Goal: Task Accomplishment & Management: Complete application form

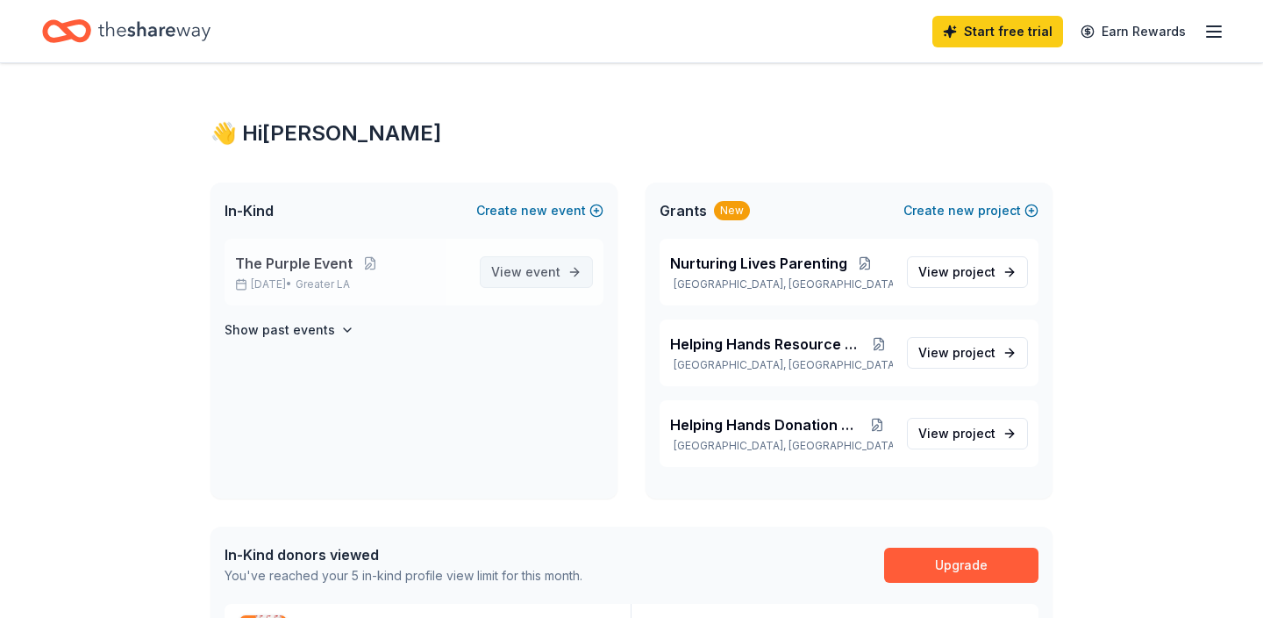
click at [511, 268] on span "View event" at bounding box center [525, 271] width 69 height 21
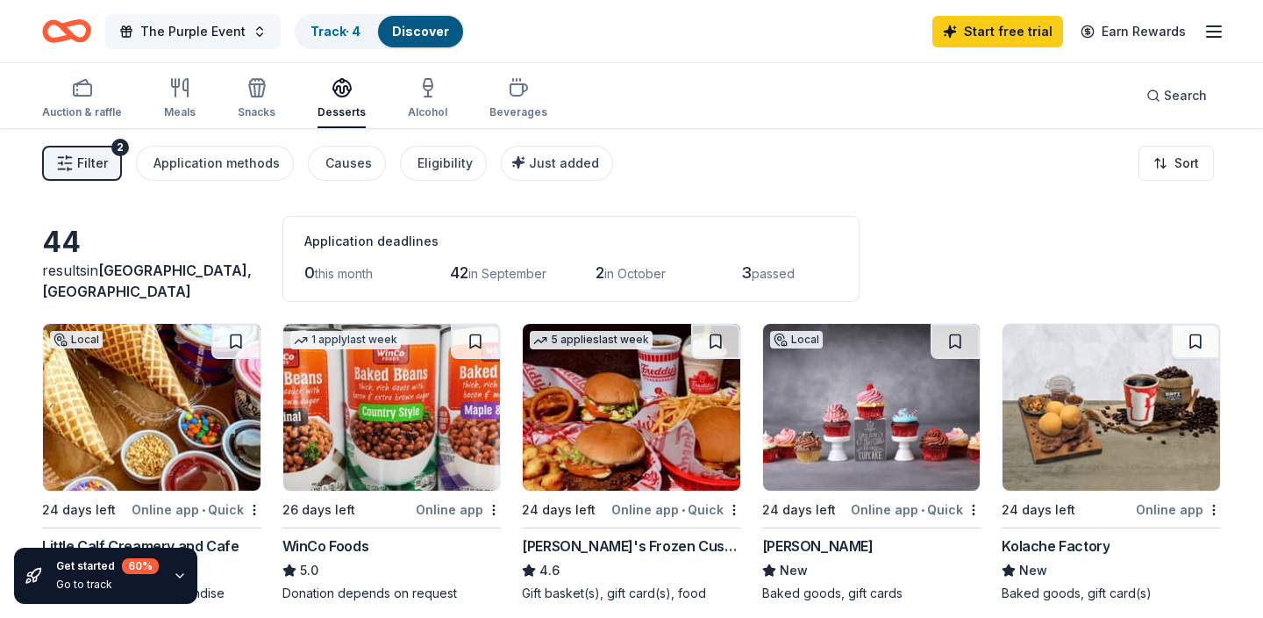
click at [182, 37] on span "The Purple Event" at bounding box center [192, 31] width 105 height 21
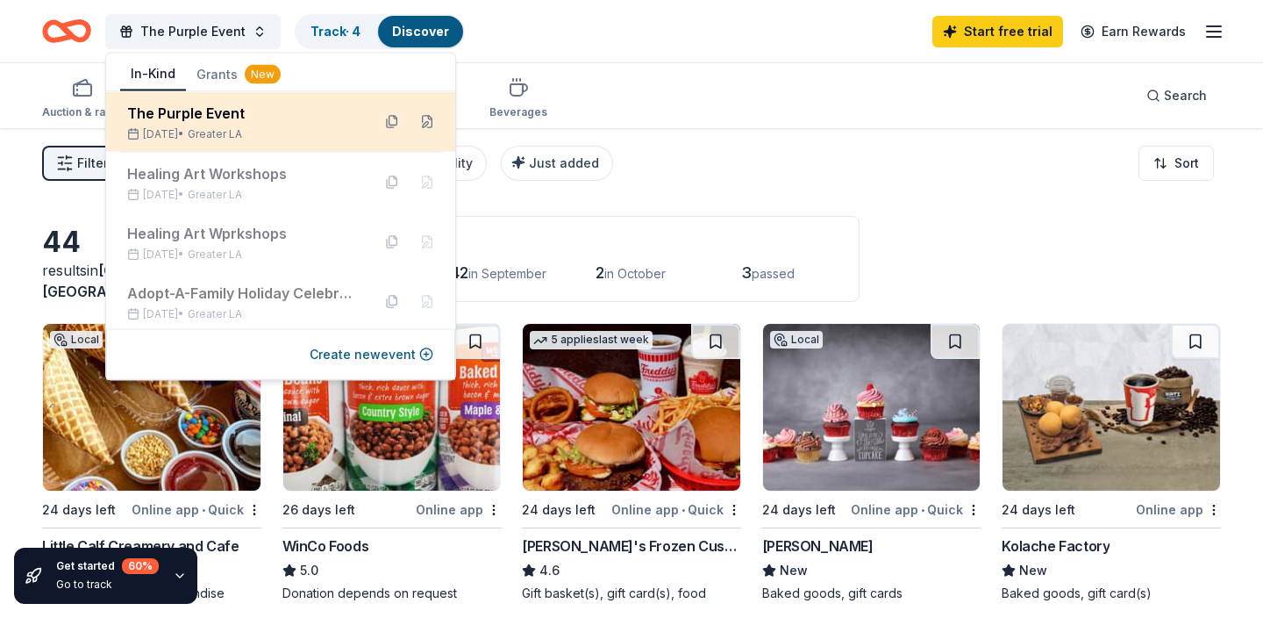
click at [162, 127] on div "[DATE] • Greater LA" at bounding box center [242, 134] width 230 height 14
click at [264, 118] on div "The Purple Event" at bounding box center [242, 113] width 230 height 21
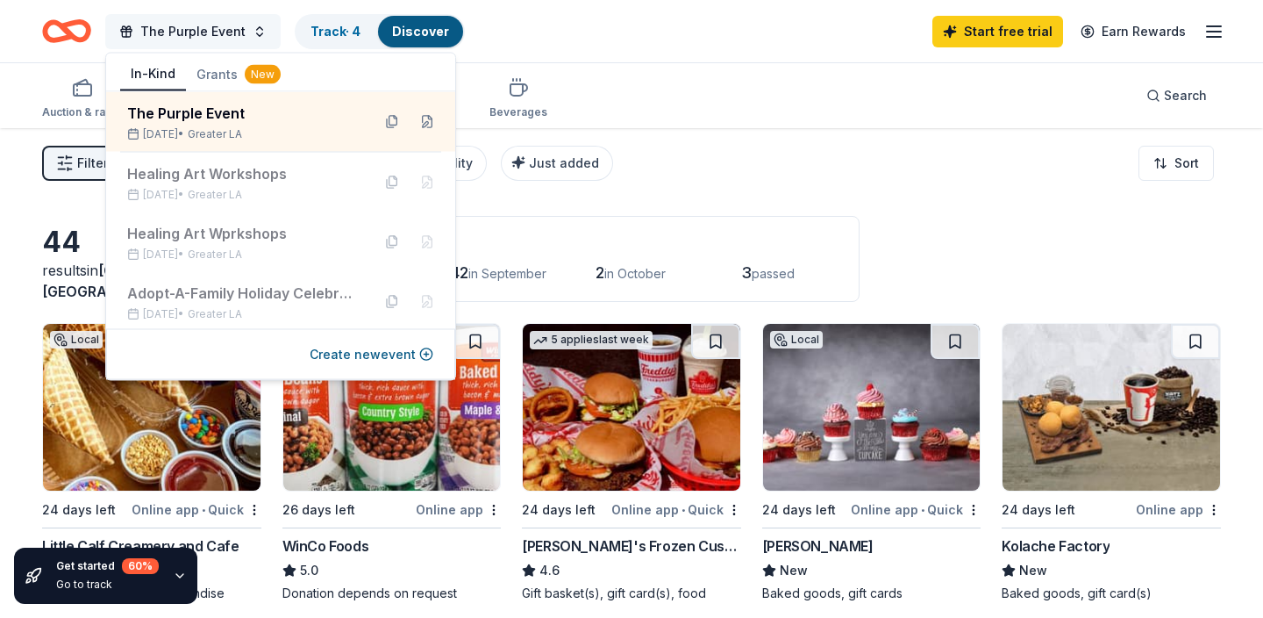
click at [203, 43] on button "The Purple Event" at bounding box center [192, 31] width 175 height 35
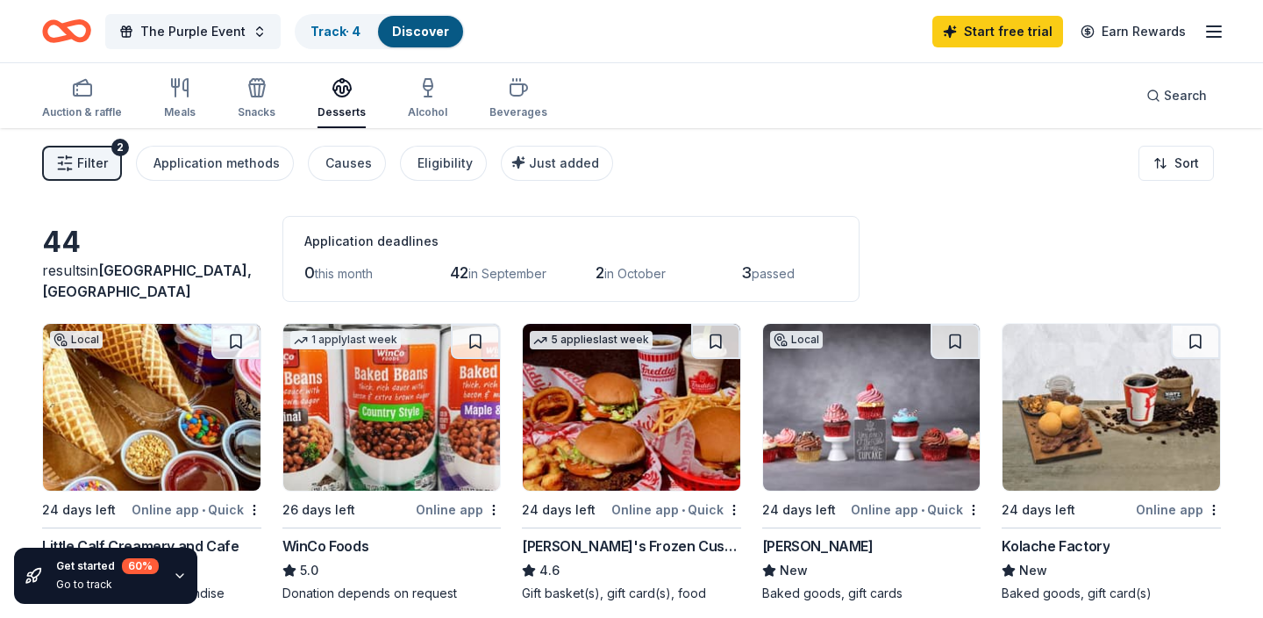
click at [65, 29] on icon "Home" at bounding box center [74, 31] width 27 height 18
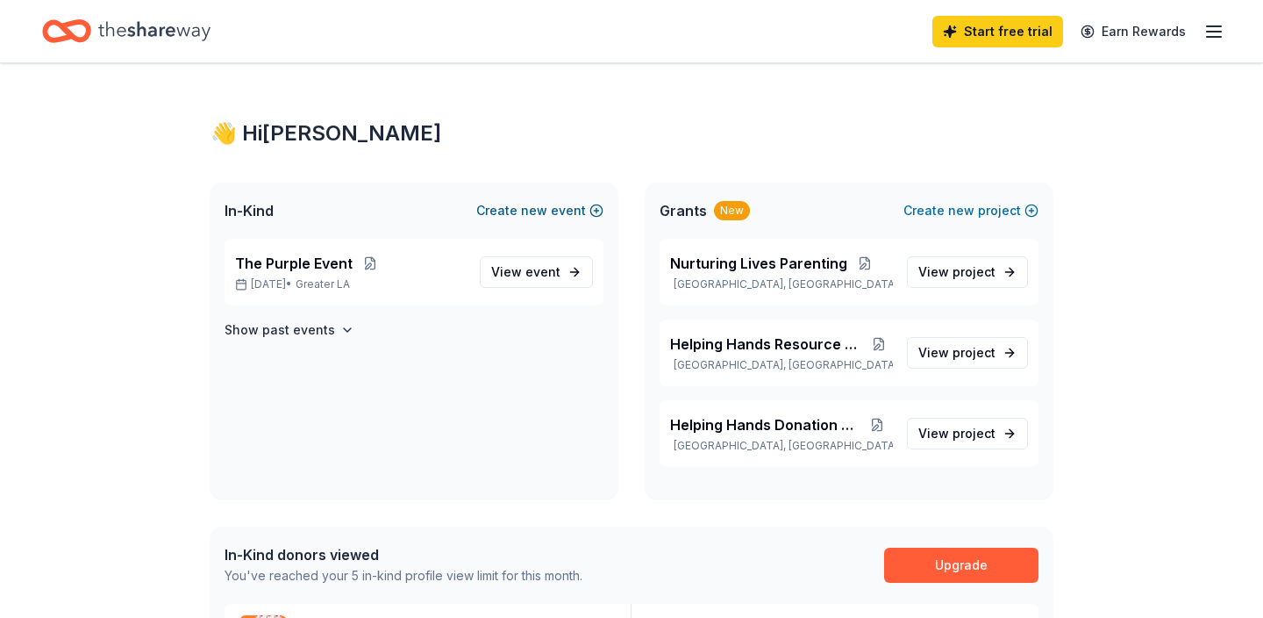
click at [502, 211] on button "Create new event" at bounding box center [539, 210] width 127 height 21
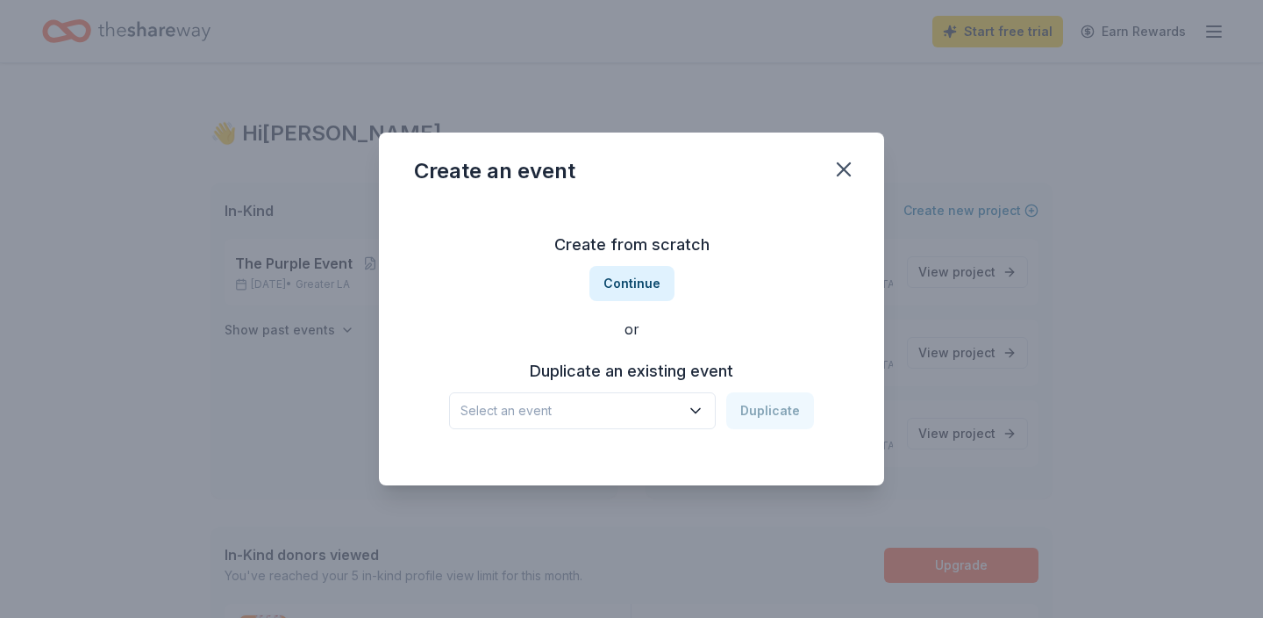
click at [632, 412] on span "Select an event" at bounding box center [570, 410] width 219 height 21
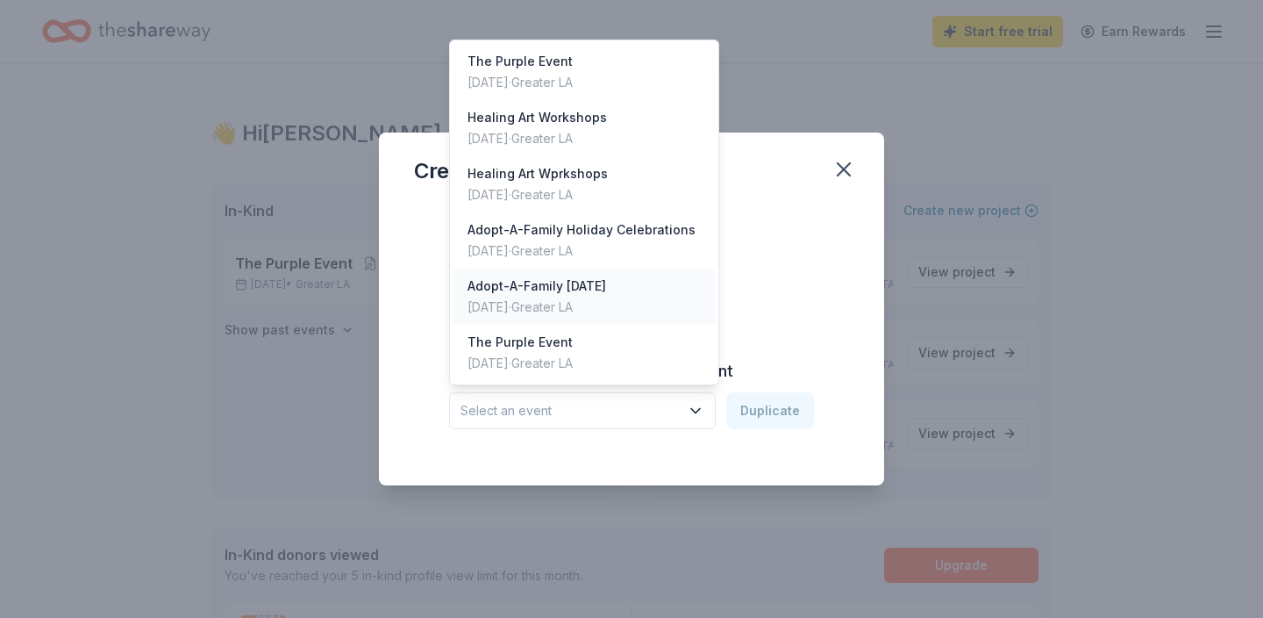
click at [582, 292] on div "Adopt-A-Family [DATE]" at bounding box center [537, 285] width 139 height 21
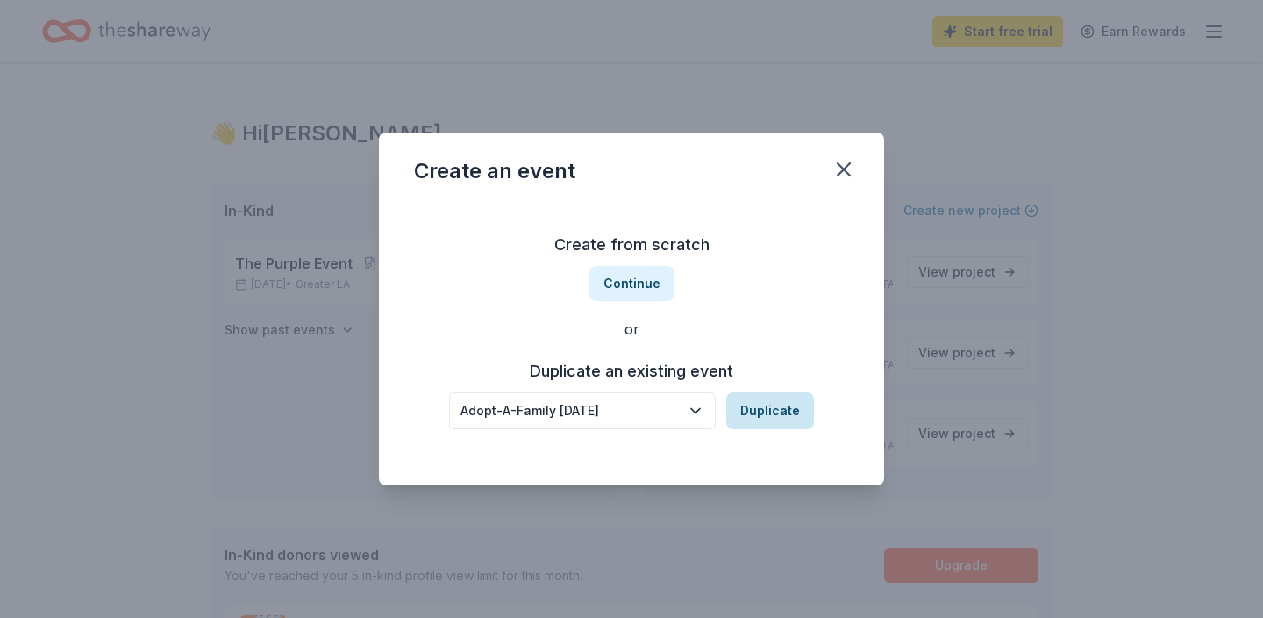
click at [772, 405] on button "Duplicate" at bounding box center [770, 410] width 88 height 37
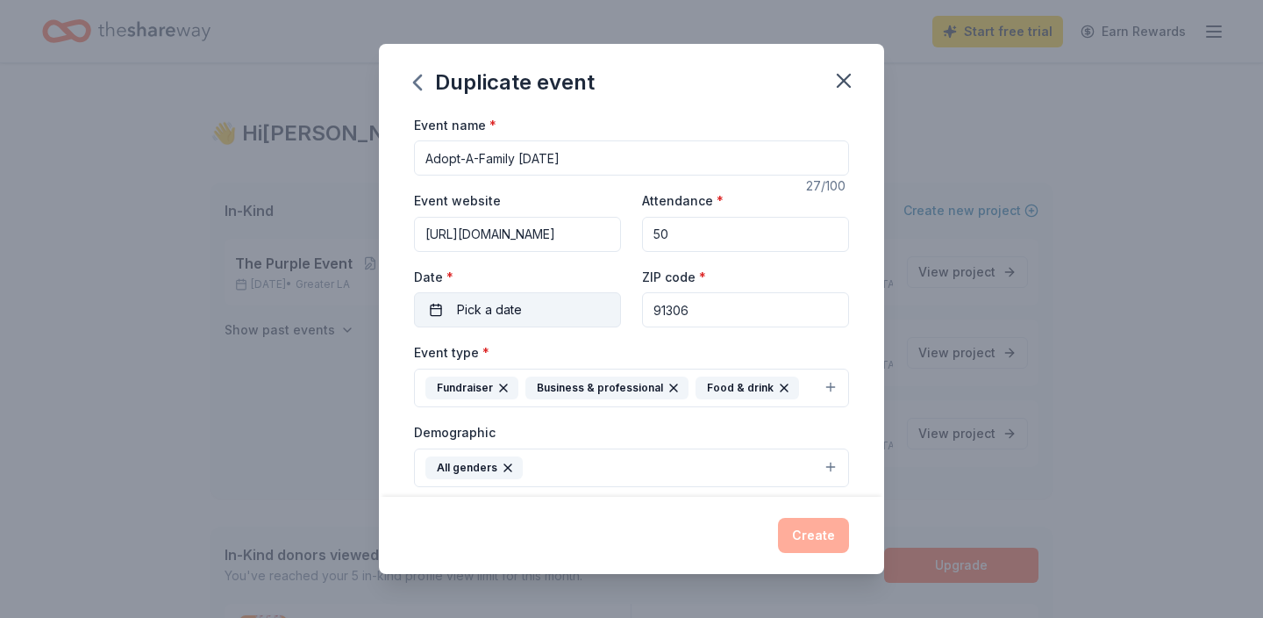
click at [580, 314] on button "Pick a date" at bounding box center [517, 309] width 207 height 35
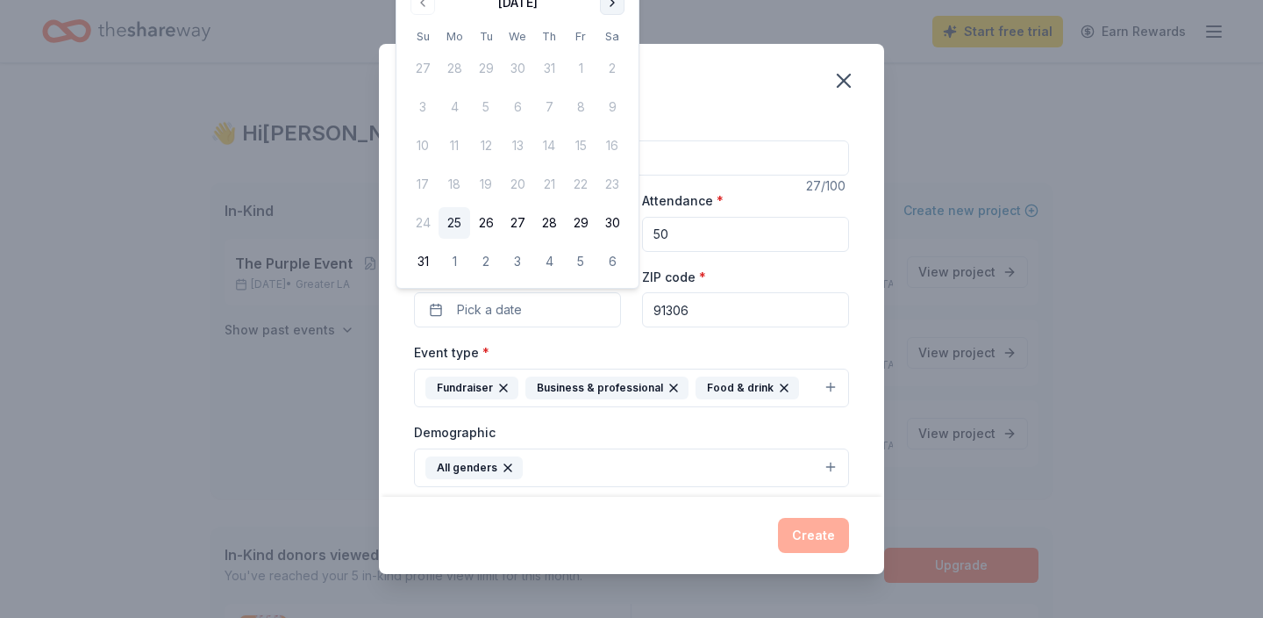
click at [611, 3] on button "Go to next month" at bounding box center [612, 2] width 25 height 25
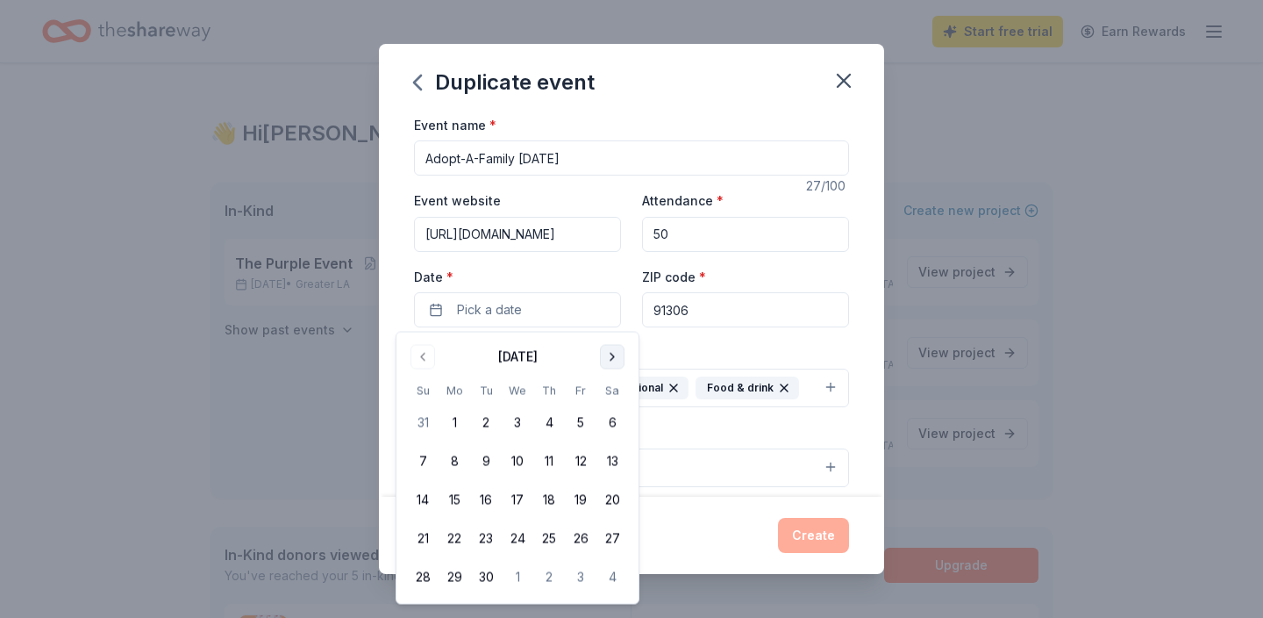
click at [606, 358] on button "Go to next month" at bounding box center [612, 357] width 25 height 25
click at [606, 357] on button "Go to next month" at bounding box center [612, 357] width 25 height 25
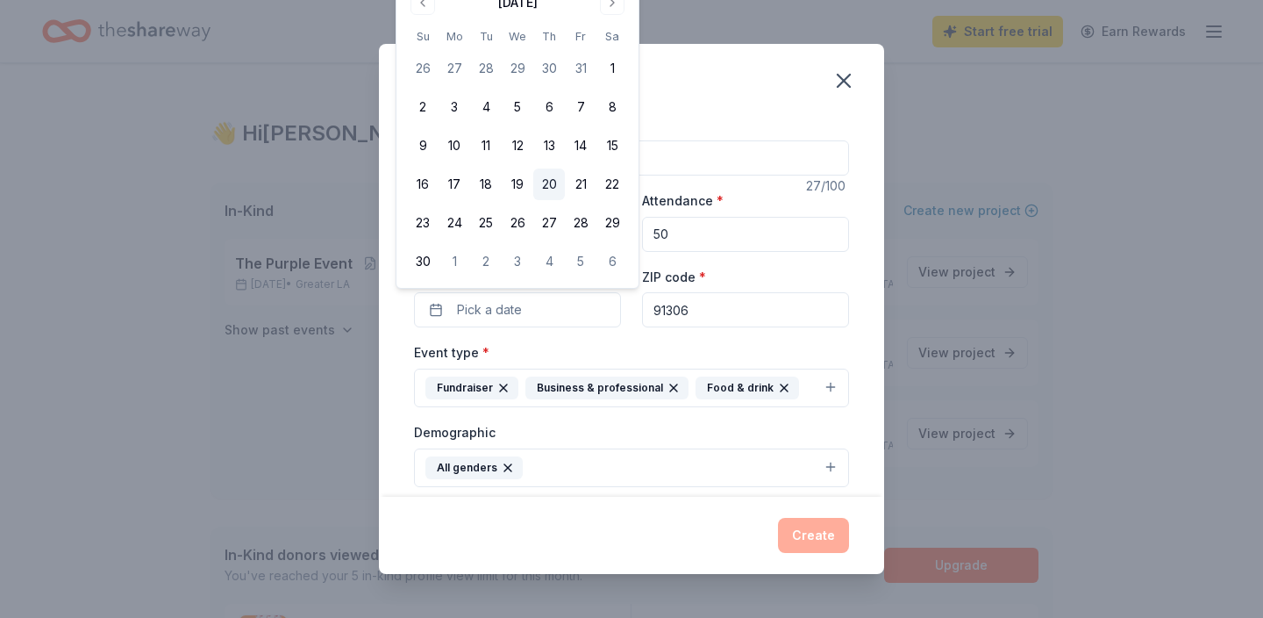
click at [546, 175] on button "20" at bounding box center [549, 184] width 32 height 32
click at [797, 342] on div "Event type * Fundraiser Business & professional Food & drink" at bounding box center [631, 374] width 435 height 66
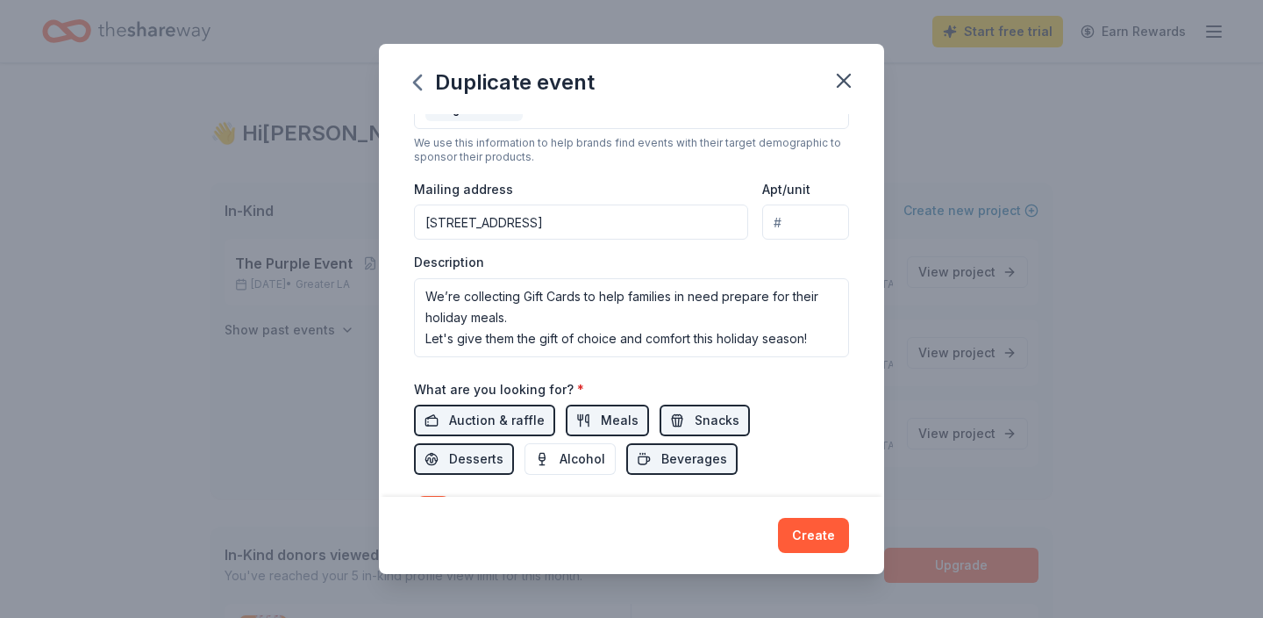
scroll to position [381, 0]
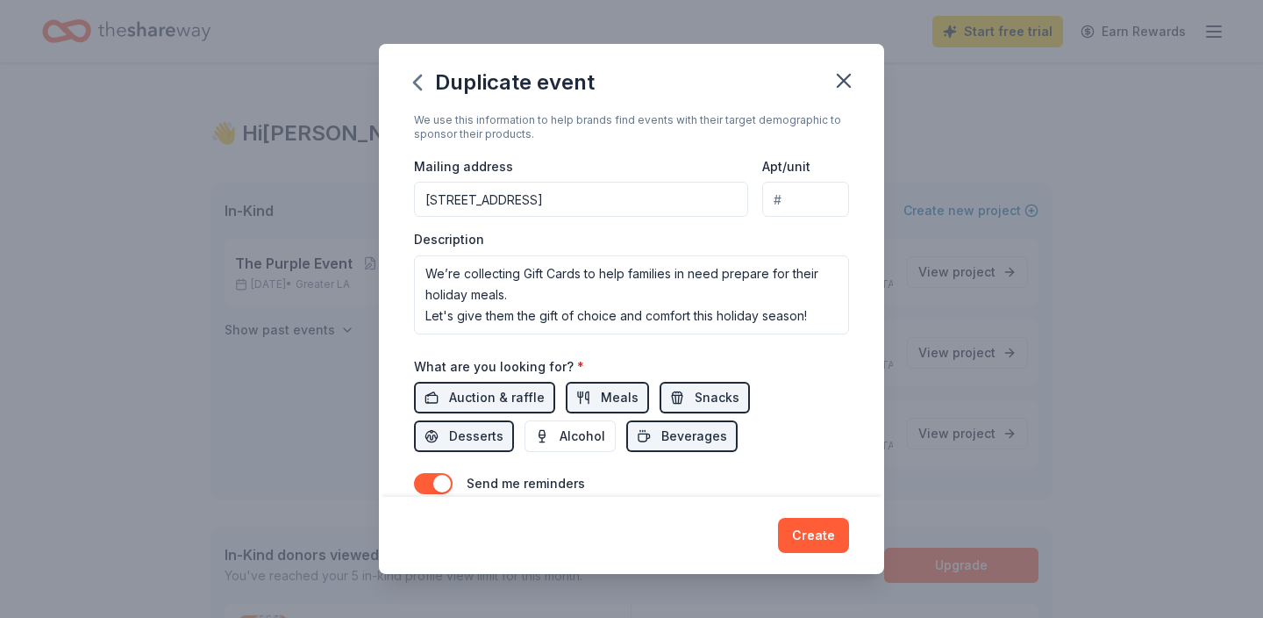
click at [787, 192] on input "Apt/unit" at bounding box center [805, 199] width 87 height 35
type input "#E"
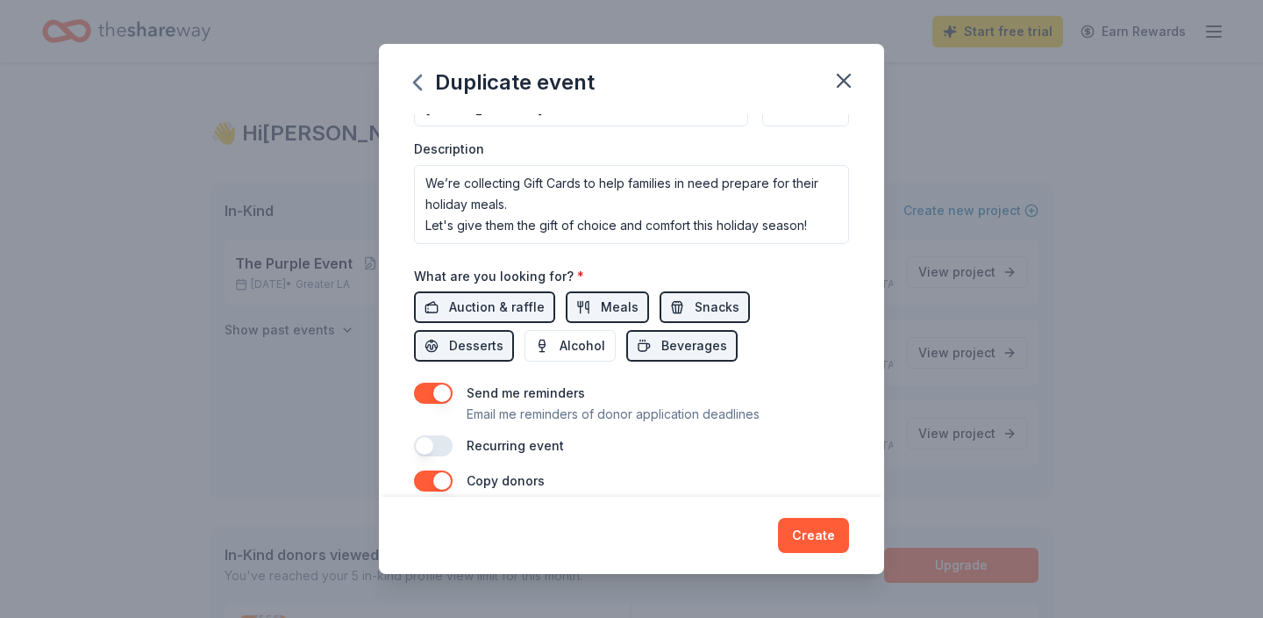
scroll to position [631, 0]
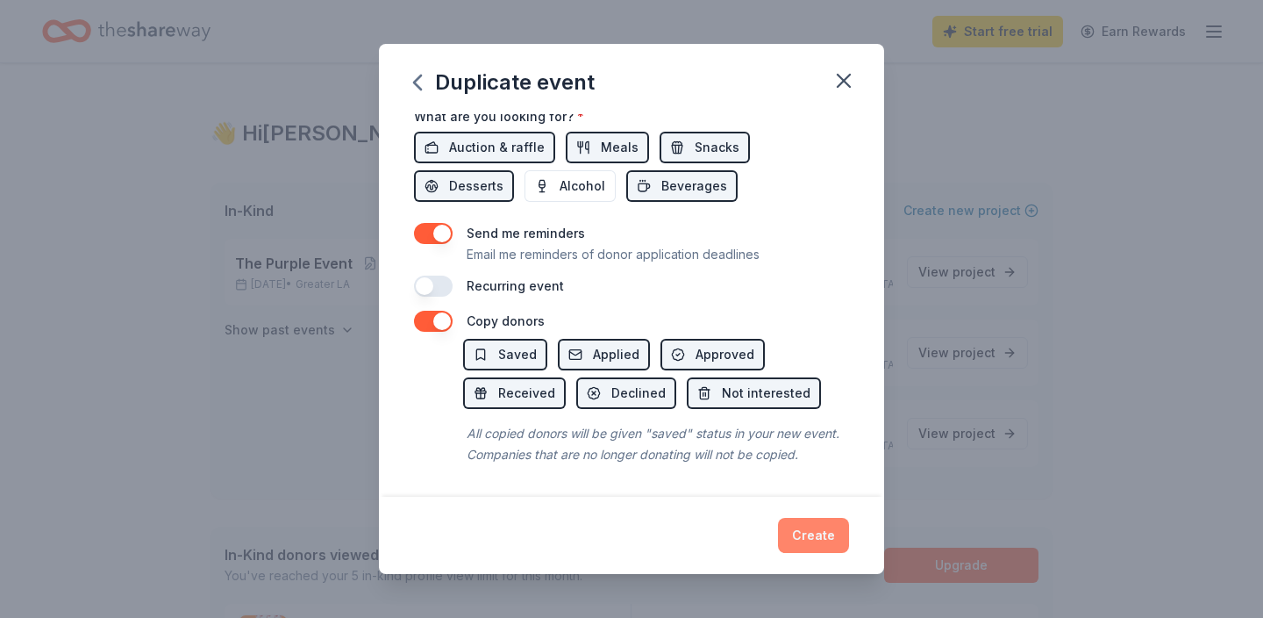
click at [810, 533] on button "Create" at bounding box center [813, 535] width 71 height 35
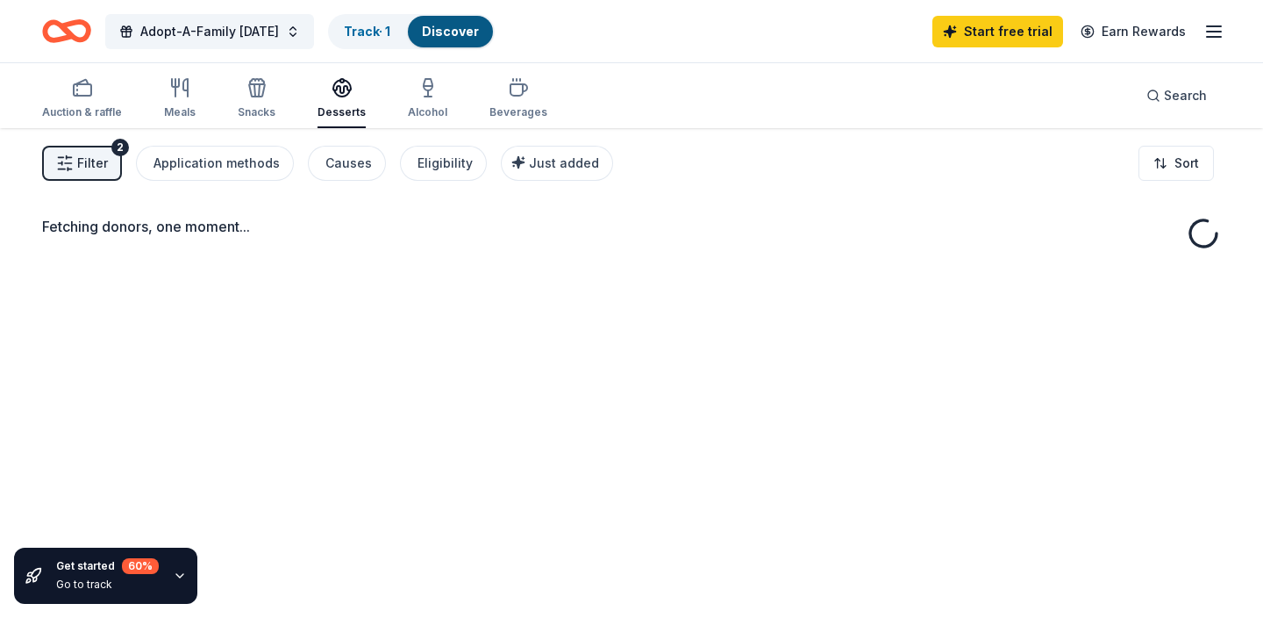
click at [69, 29] on icon "Home" at bounding box center [66, 31] width 49 height 41
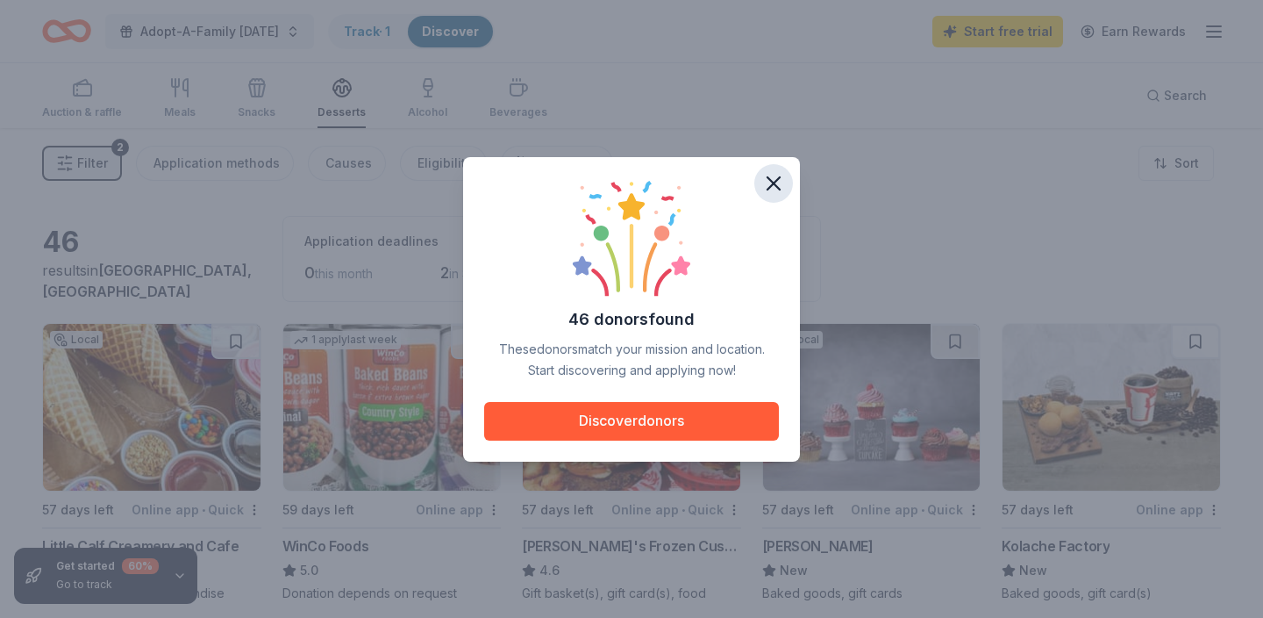
click at [781, 188] on icon "button" at bounding box center [773, 183] width 25 height 25
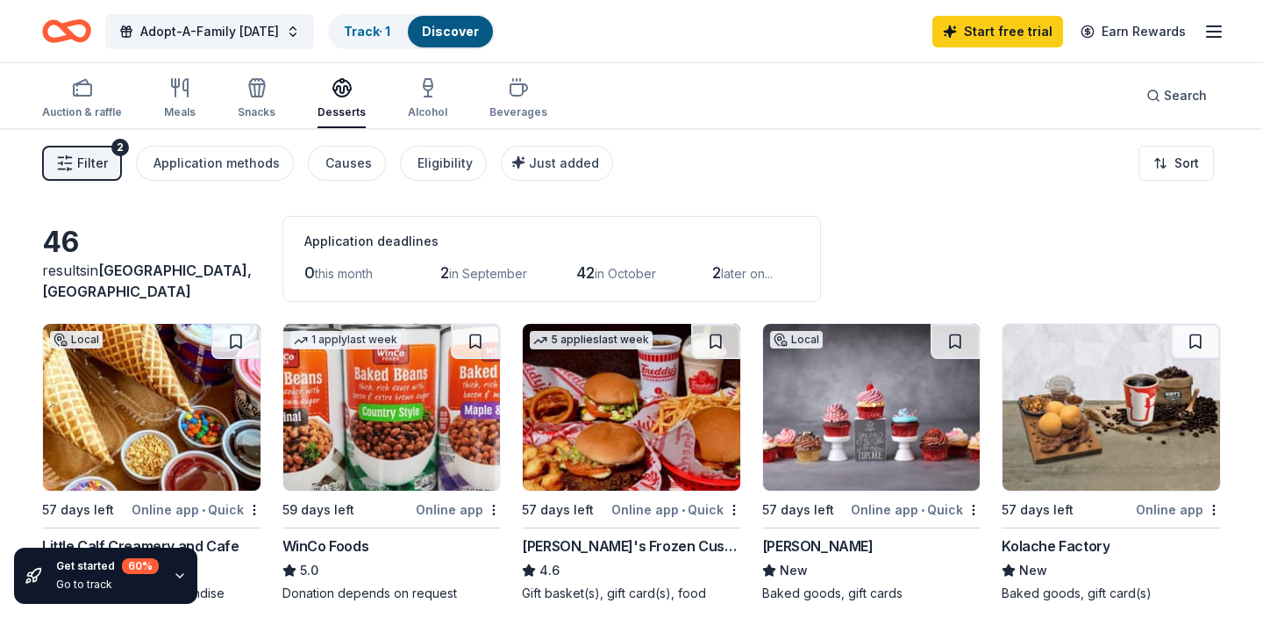
click at [59, 31] on icon "Home" at bounding box center [66, 31] width 49 height 41
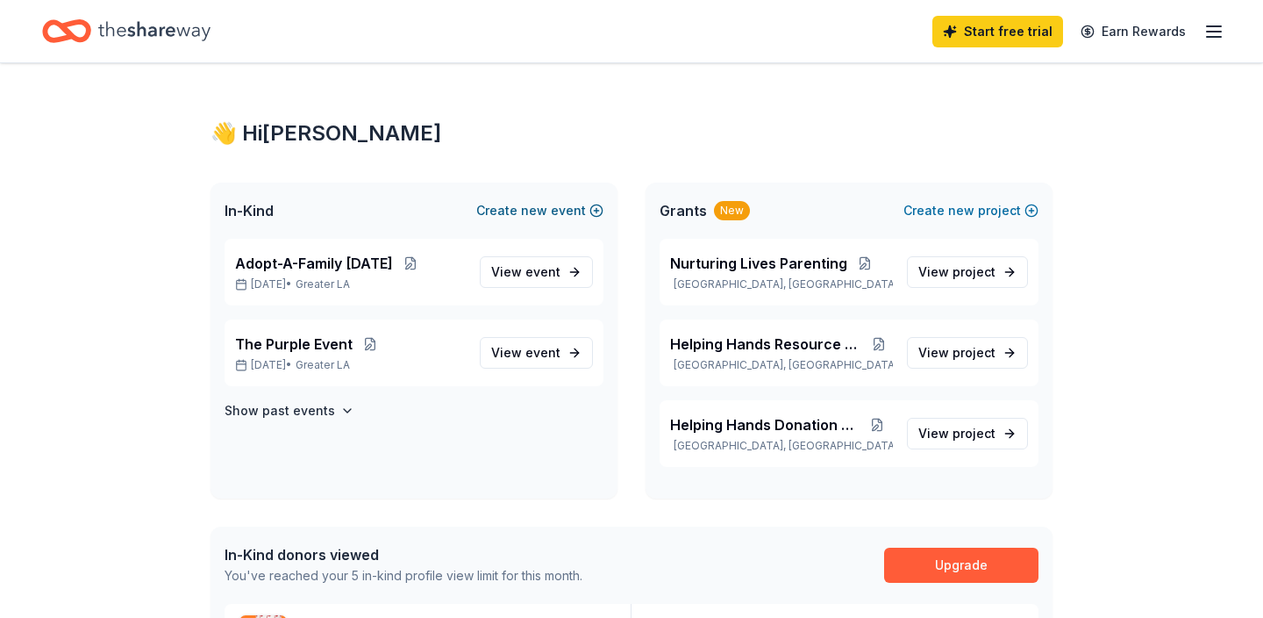
click at [561, 207] on button "Create new event" at bounding box center [539, 210] width 127 height 21
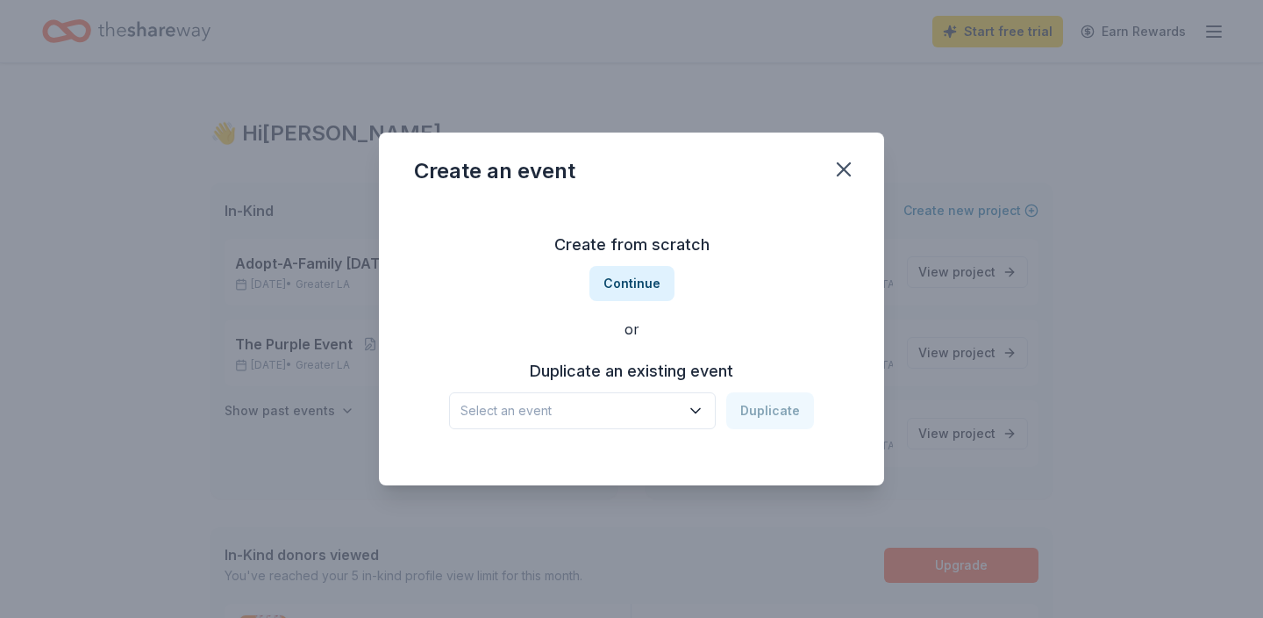
click at [698, 410] on icon "button" at bounding box center [696, 411] width 18 height 18
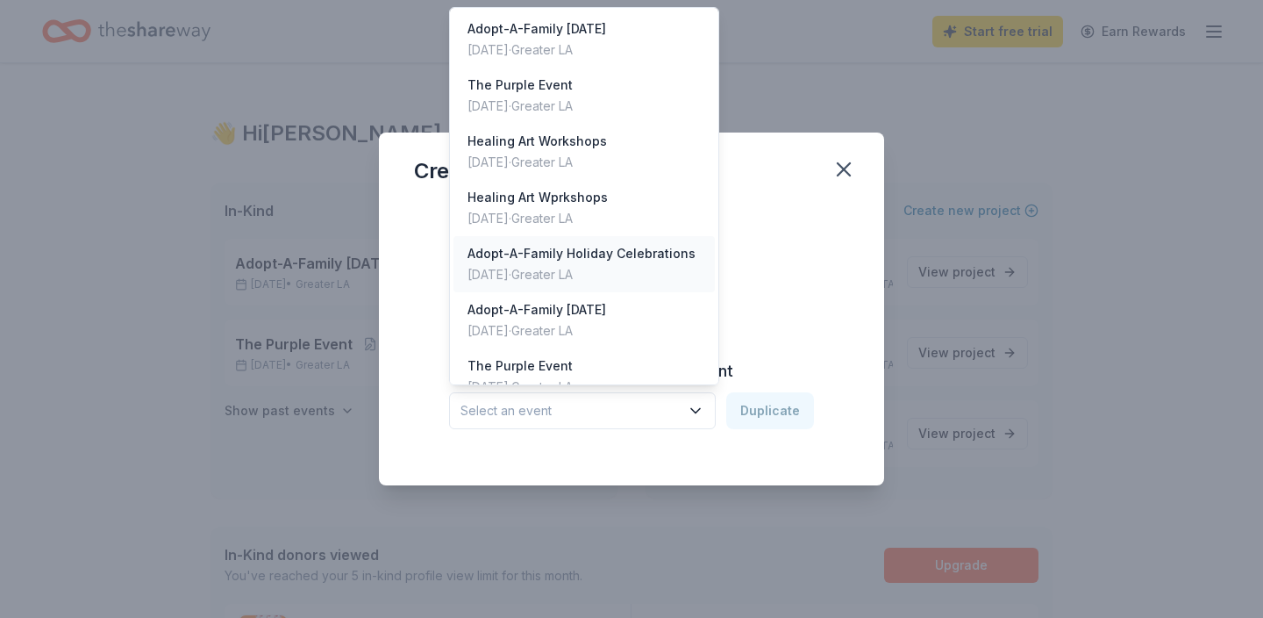
click at [588, 287] on div "Adopt-A-Family Holiday Celebrations [DATE] · Greater LA" at bounding box center [583, 264] width 261 height 56
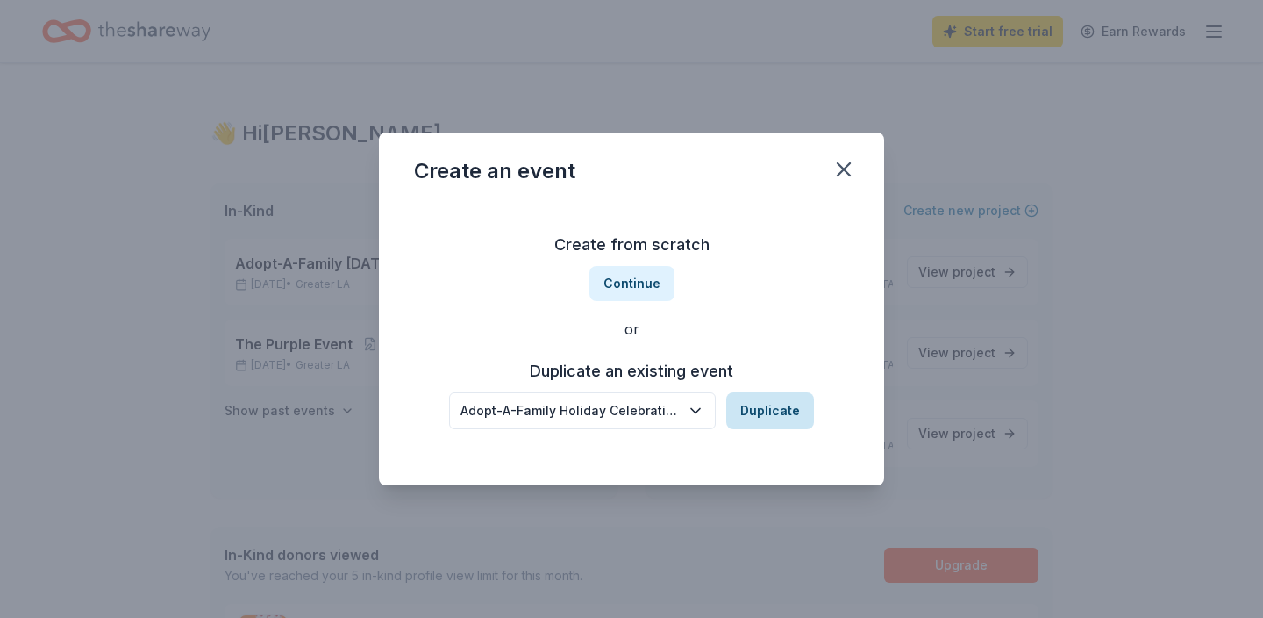
click at [752, 413] on button "Duplicate" at bounding box center [770, 410] width 88 height 37
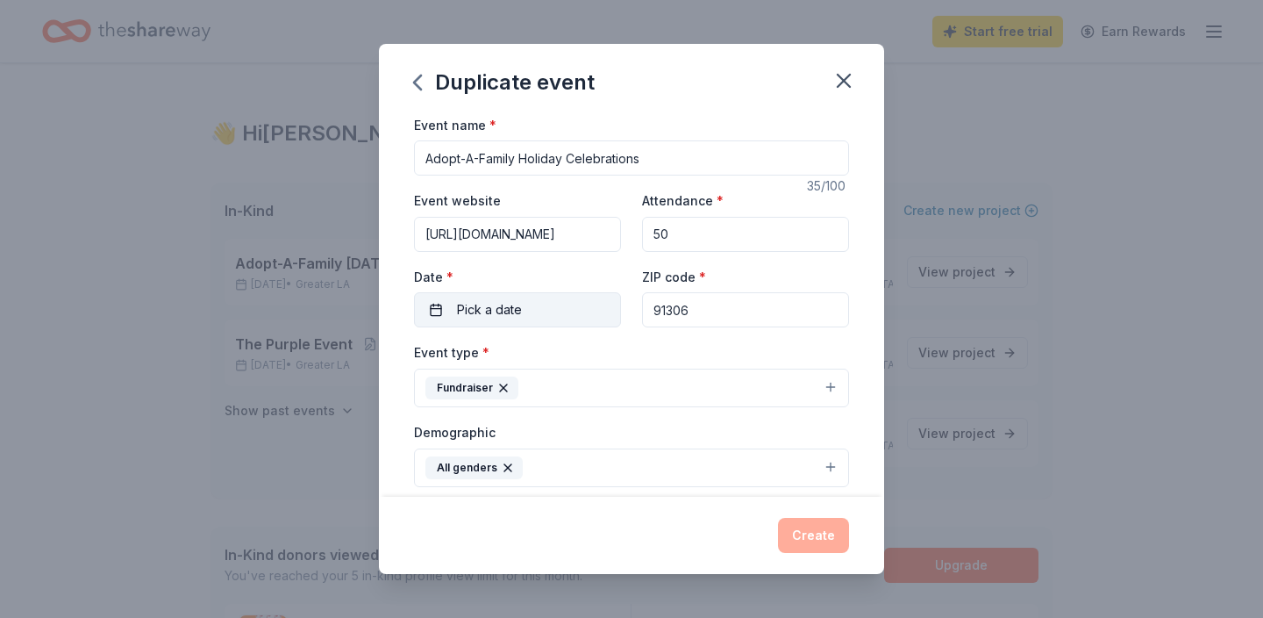
click at [563, 309] on button "Pick a date" at bounding box center [517, 309] width 207 height 35
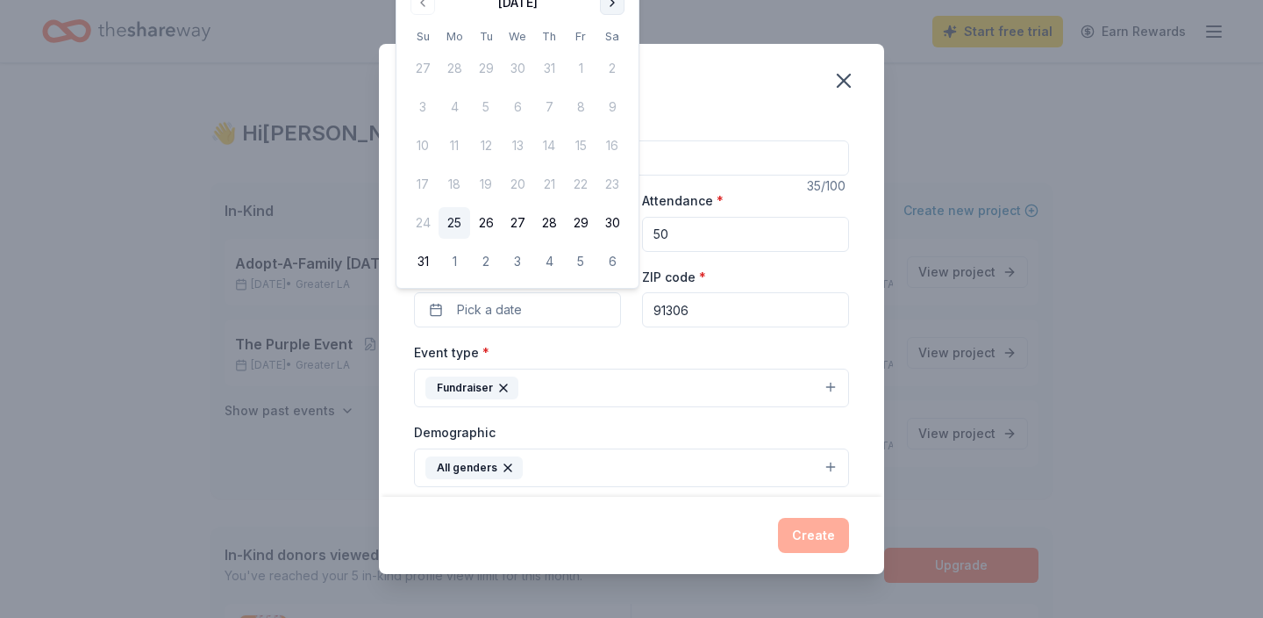
click at [613, 1] on button "Go to next month" at bounding box center [612, 2] width 25 height 25
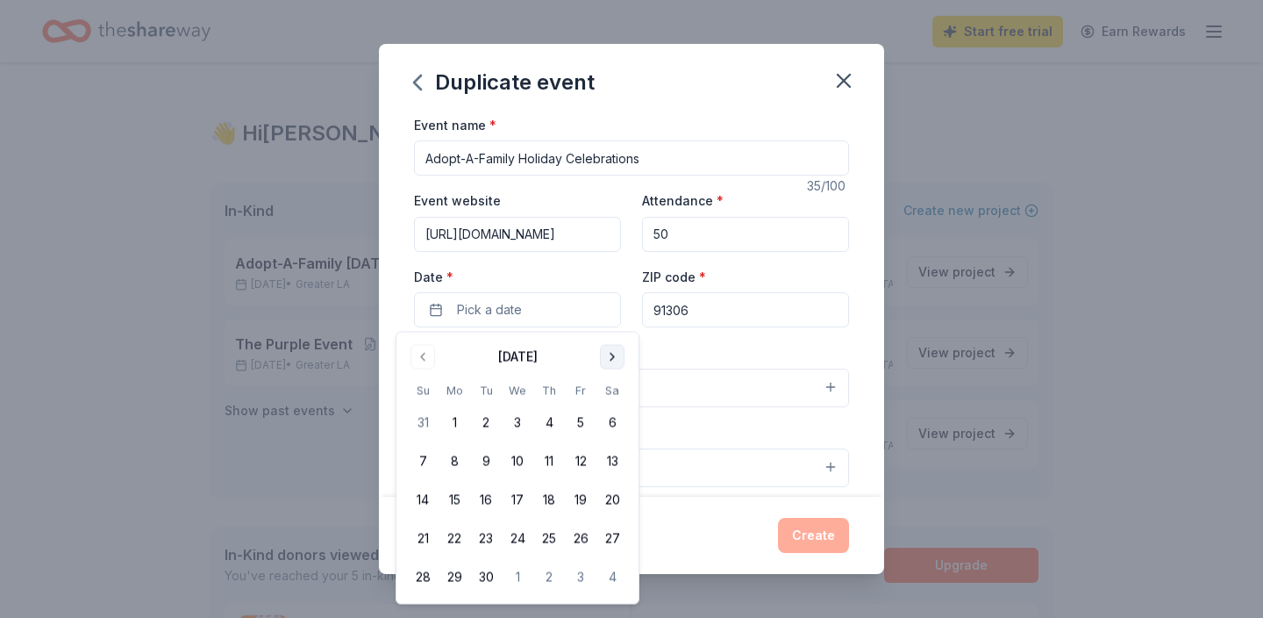
click at [608, 358] on button "Go to next month" at bounding box center [612, 357] width 25 height 25
click at [609, 358] on button "Go to next month" at bounding box center [612, 357] width 25 height 25
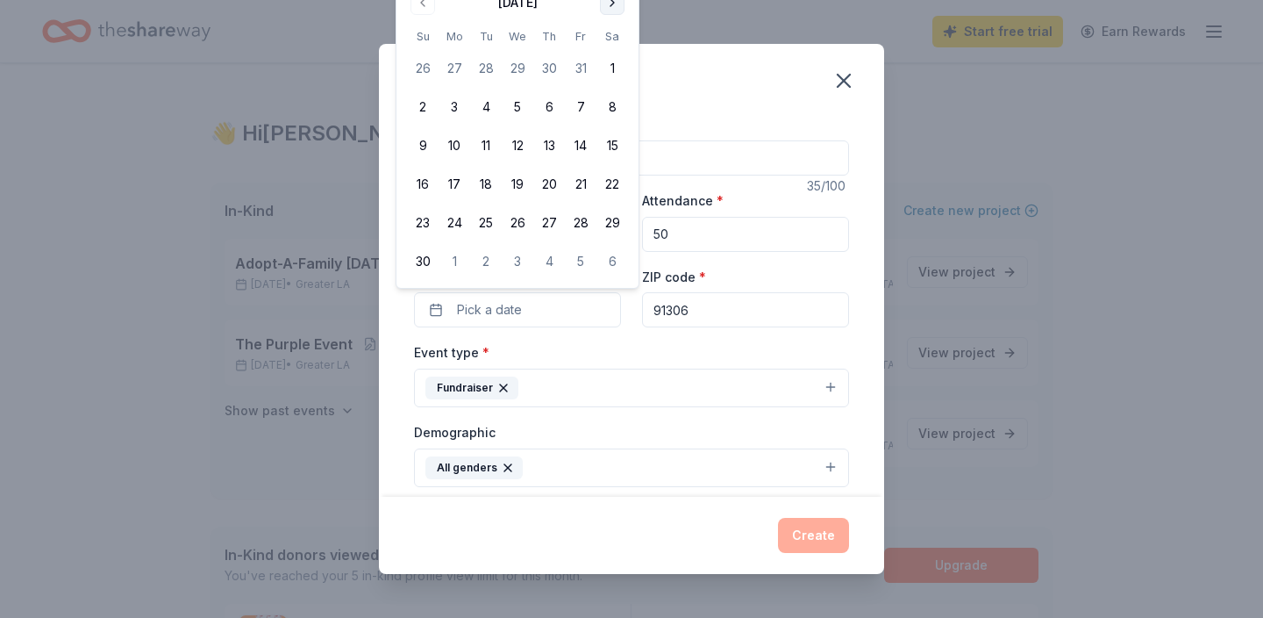
click at [615, 5] on button "Go to next month" at bounding box center [612, 2] width 25 height 25
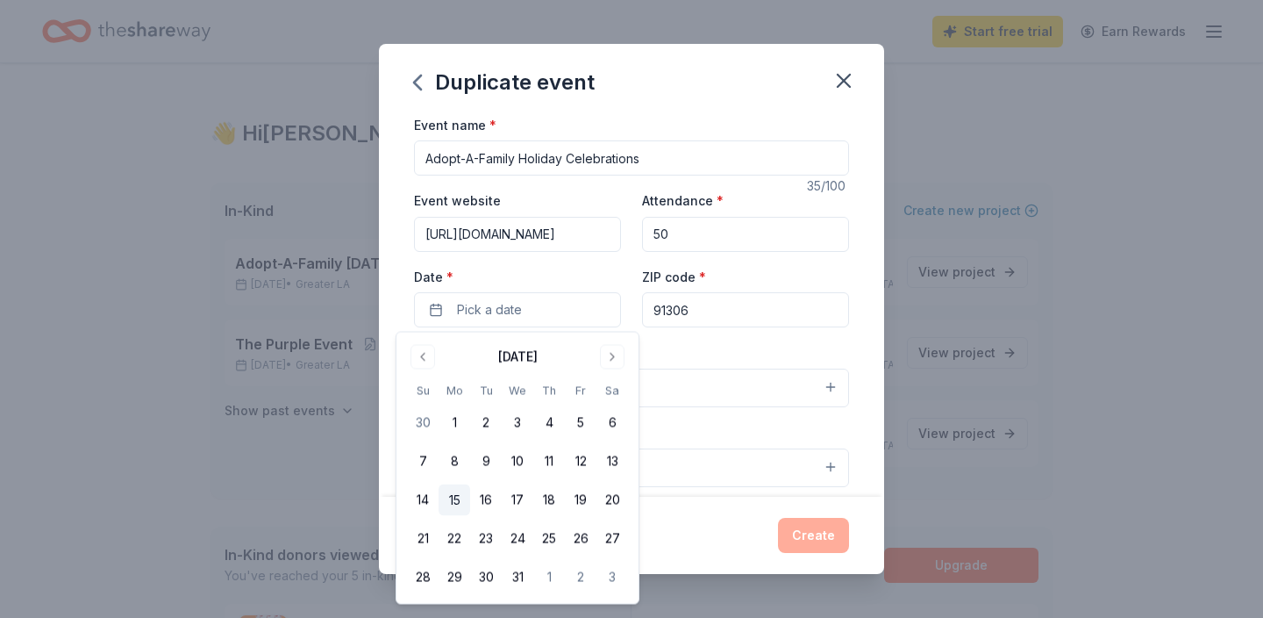
click at [451, 498] on button "15" at bounding box center [455, 500] width 32 height 32
click at [827, 531] on button "Create" at bounding box center [813, 535] width 71 height 35
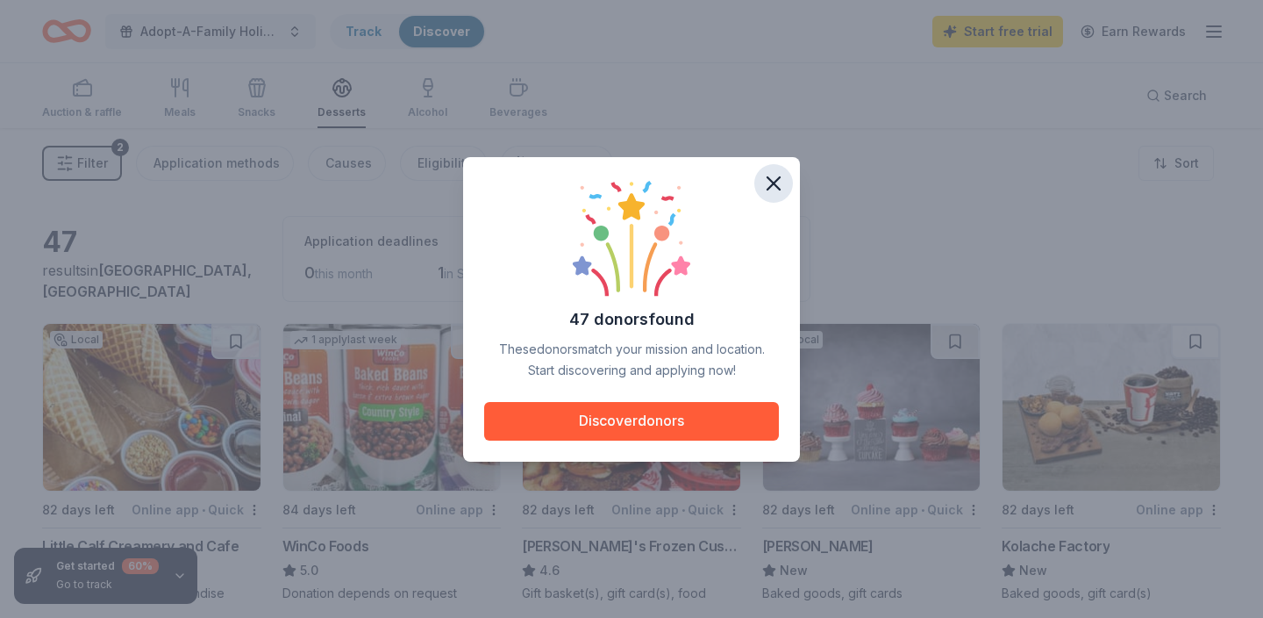
click at [769, 187] on icon "button" at bounding box center [774, 183] width 12 height 12
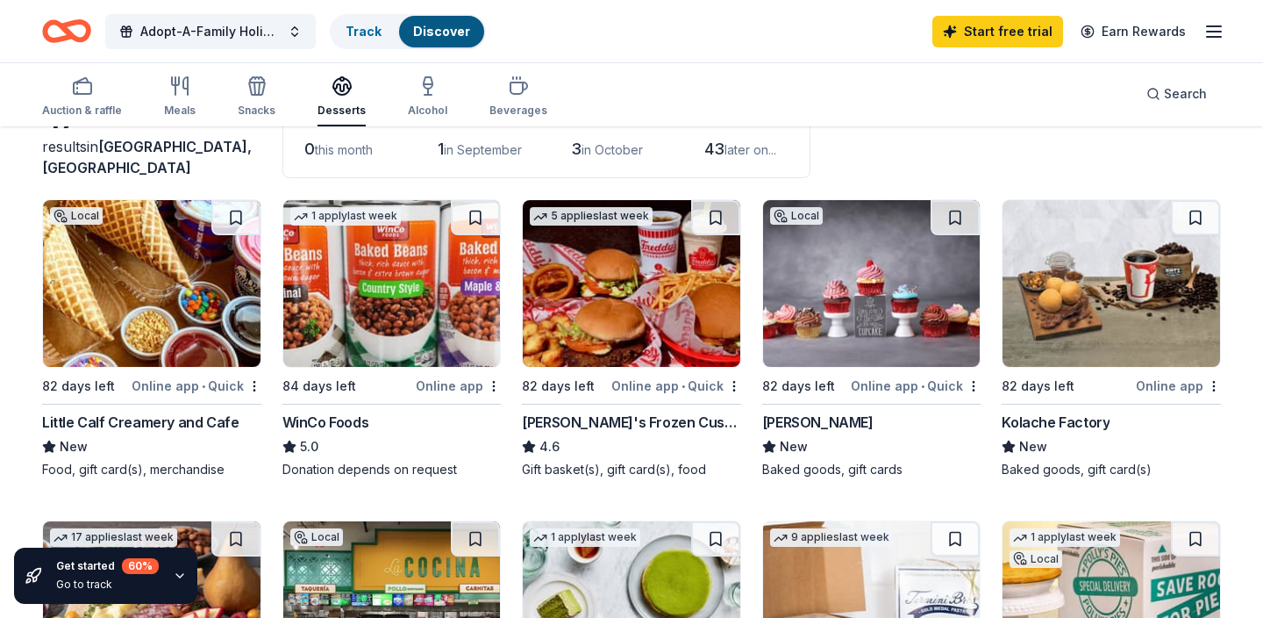
scroll to position [125, 0]
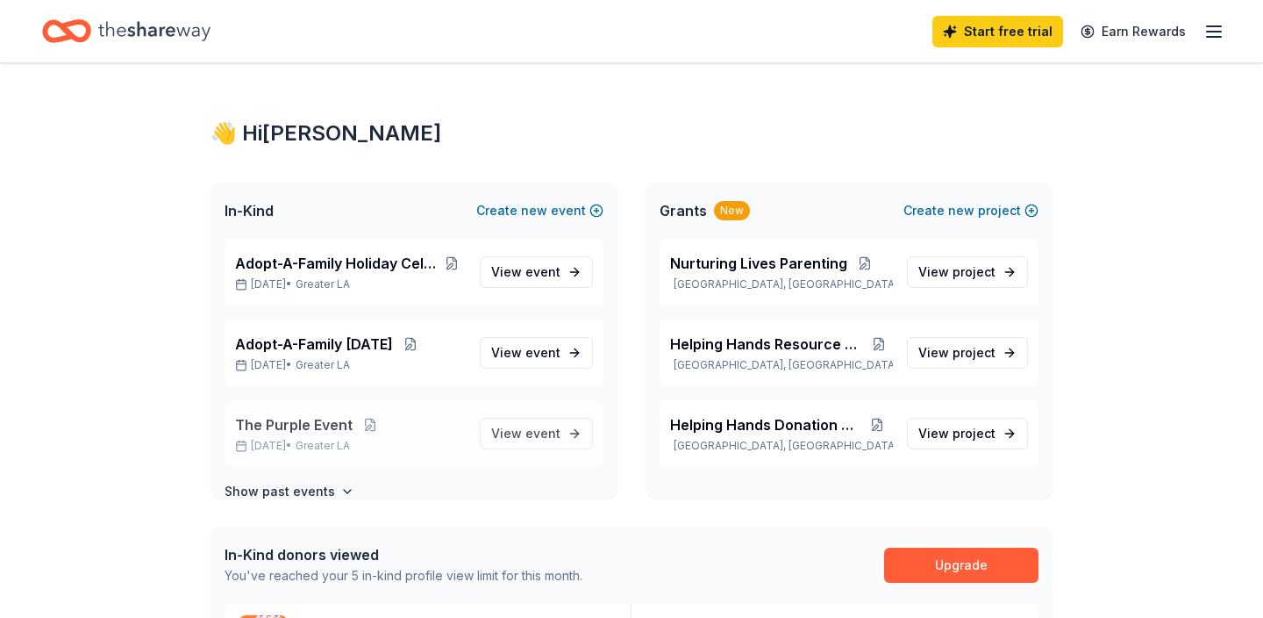
click at [300, 414] on span "The Purple Event" at bounding box center [294, 424] width 118 height 21
